Goal: Task Accomplishment & Management: Complete application form

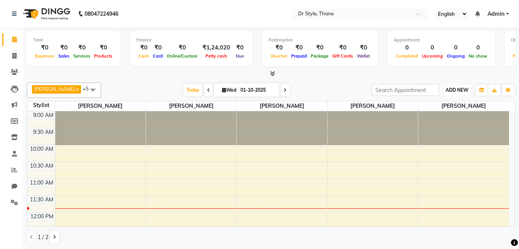
click at [445, 93] on button "ADD NEW Toggle Dropdown" at bounding box center [457, 90] width 26 height 11
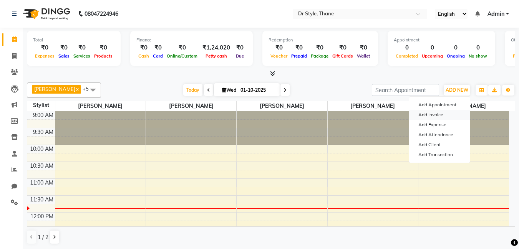
click at [436, 118] on link "Add Invoice" at bounding box center [439, 115] width 61 height 10
select select "service"
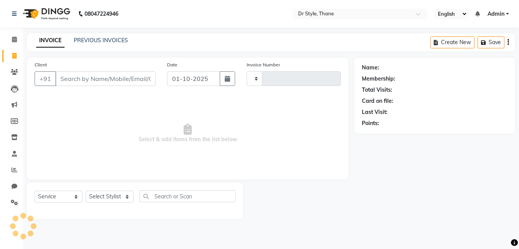
type input "1516"
select select "7832"
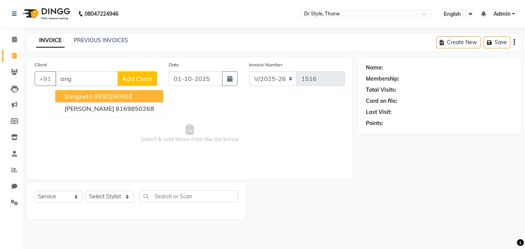
click at [96, 82] on input "ang" at bounding box center [86, 78] width 63 height 15
type input "a"
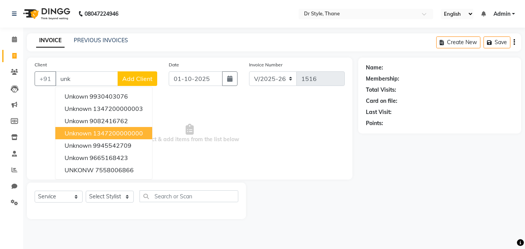
click at [91, 134] on span "unknown" at bounding box center [78, 133] width 27 height 8
type input "1347200000000"
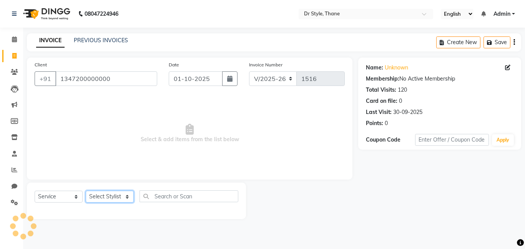
click at [97, 199] on select "Select Stylist [PERSON_NAME] [PERSON_NAME] [PERSON_NAME] [PERSON_NAME] [PERSON_…" at bounding box center [110, 197] width 48 height 12
select select "92022"
click at [86, 191] on select "Select Stylist [PERSON_NAME] [PERSON_NAME] [PERSON_NAME] [PERSON_NAME] [PERSON_…" at bounding box center [110, 197] width 48 height 12
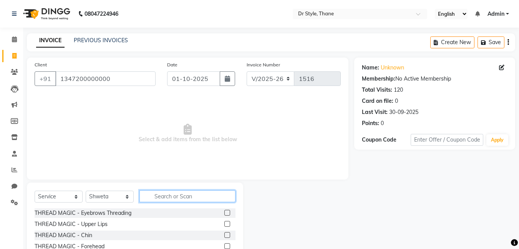
click at [183, 198] on input "text" at bounding box center [187, 196] width 96 height 12
type input "iro"
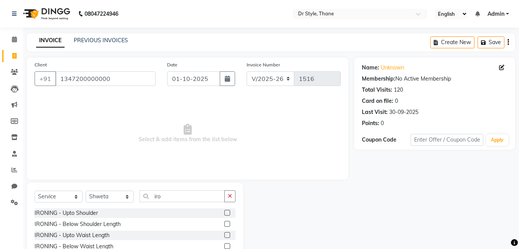
click at [224, 224] on label at bounding box center [227, 224] width 6 height 6
click at [224, 224] on input "checkbox" at bounding box center [226, 224] width 5 height 5
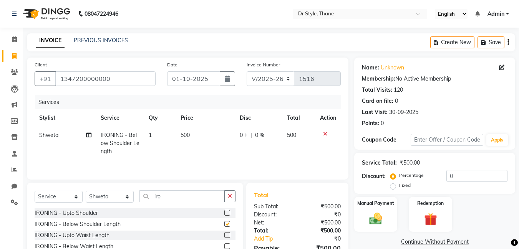
checkbox input "false"
click at [372, 220] on img at bounding box center [376, 218] width 22 height 15
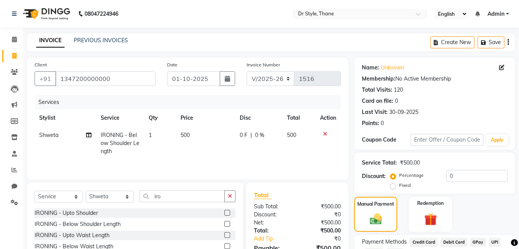
scroll to position [59, 0]
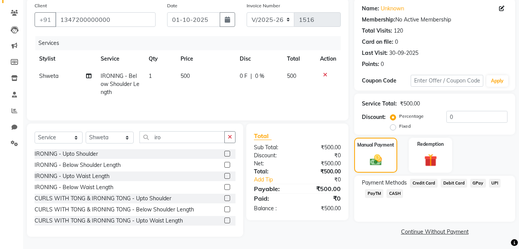
click at [391, 195] on span "CASH" at bounding box center [394, 193] width 17 height 9
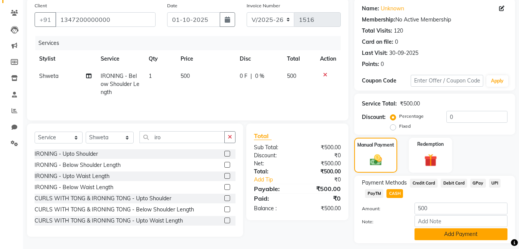
click at [437, 236] on button "Add Payment" at bounding box center [460, 234] width 93 height 12
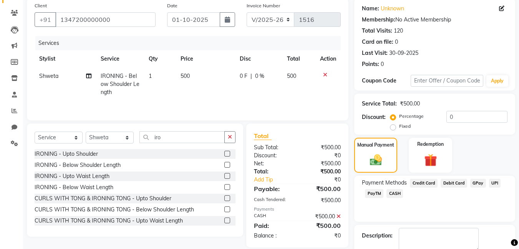
scroll to position [103, 0]
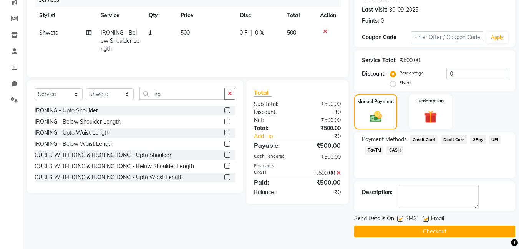
click at [421, 234] on button "Checkout" at bounding box center [434, 232] width 161 height 12
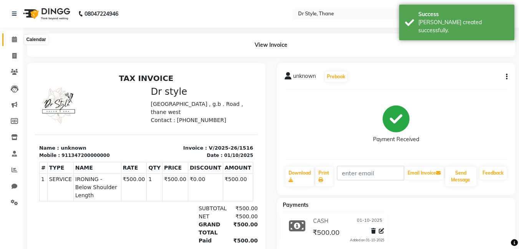
click at [10, 40] on span at bounding box center [14, 39] width 13 height 9
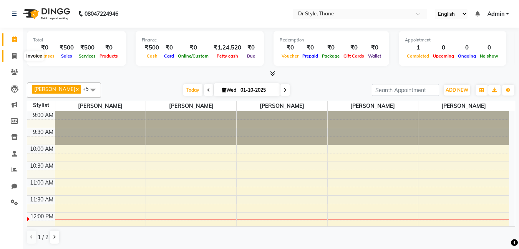
click at [14, 58] on icon at bounding box center [14, 56] width 4 height 6
select select "service"
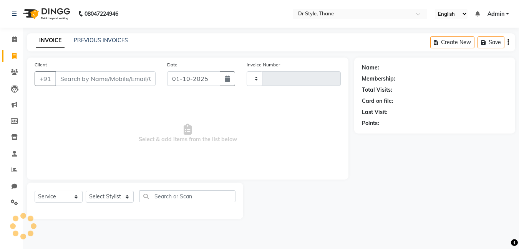
type input "1517"
select select "7832"
click at [14, 38] on icon at bounding box center [14, 39] width 5 height 6
